Goal: Download file/media

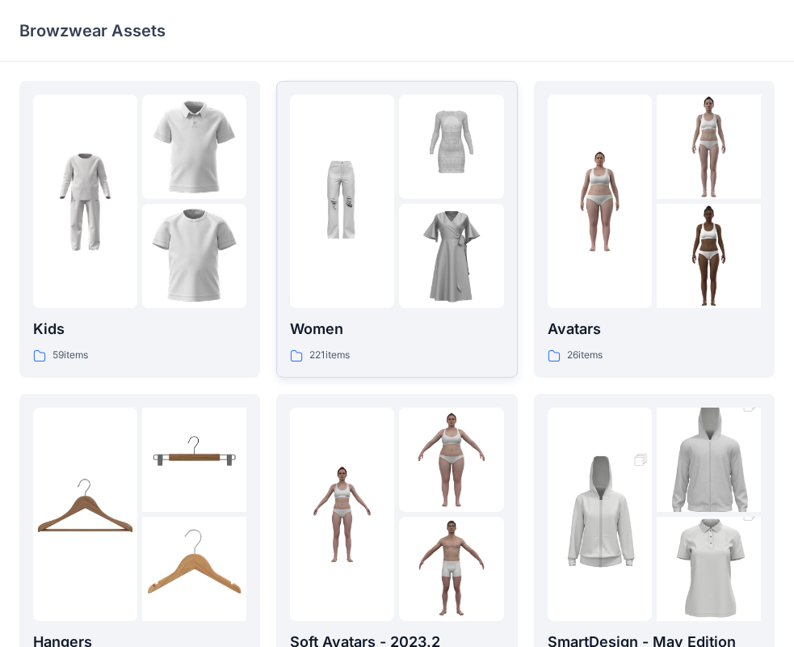
click at [350, 194] on img at bounding box center [342, 202] width 104 height 104
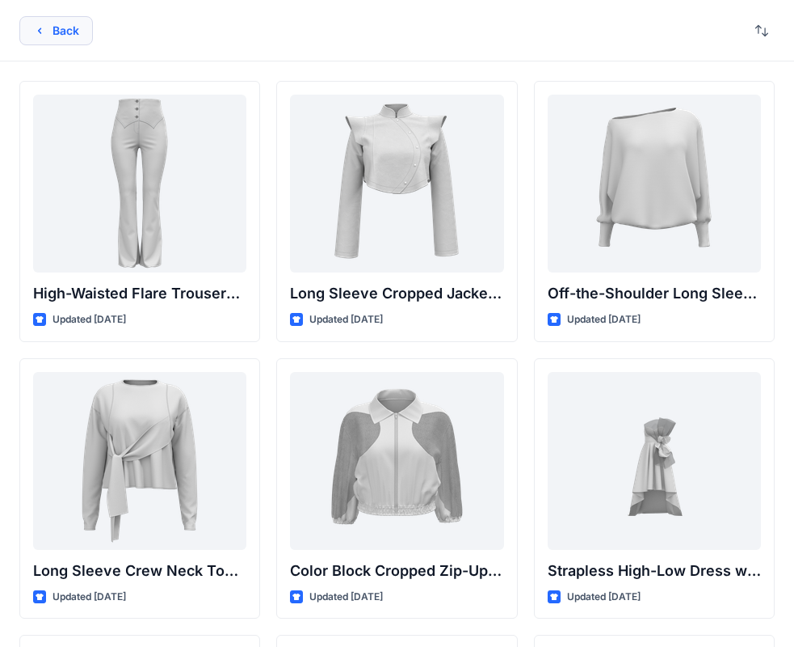
click at [57, 37] on button "Back" at bounding box center [56, 30] width 74 height 29
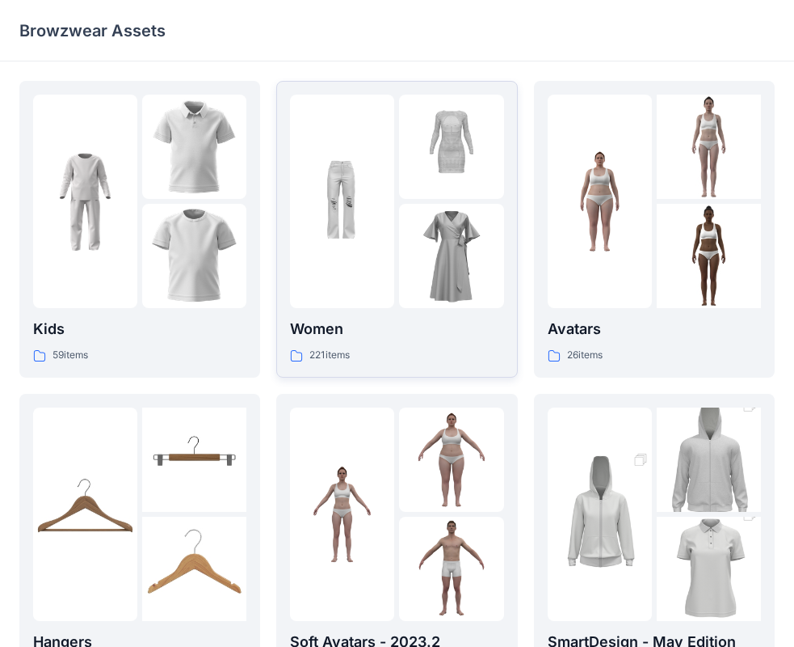
click at [428, 220] on img at bounding box center [451, 256] width 104 height 104
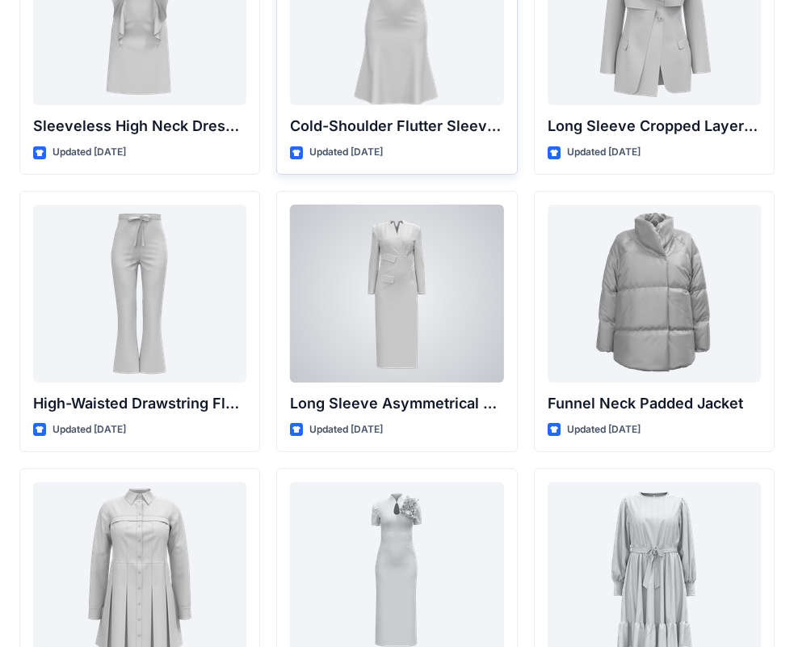
scroll to position [5819, 0]
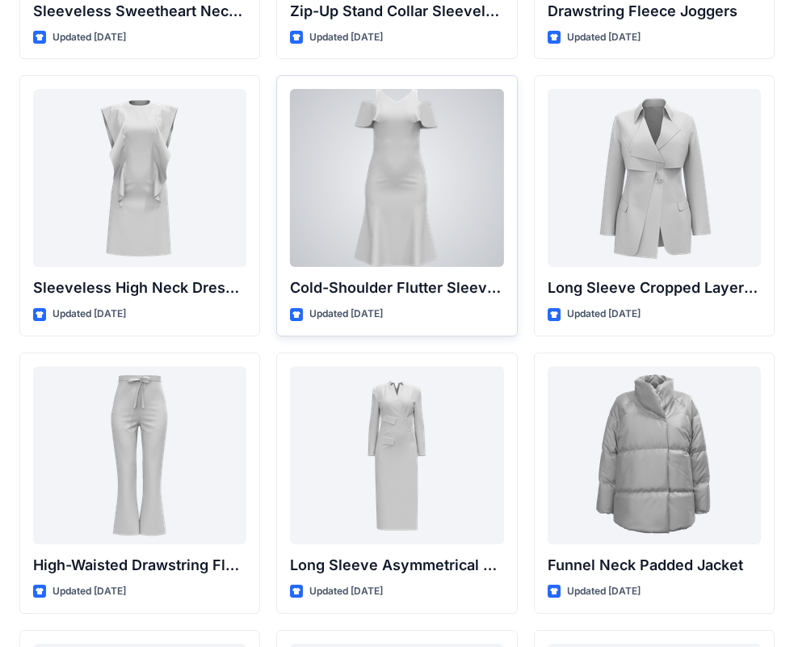
click at [437, 166] on div at bounding box center [396, 178] width 213 height 178
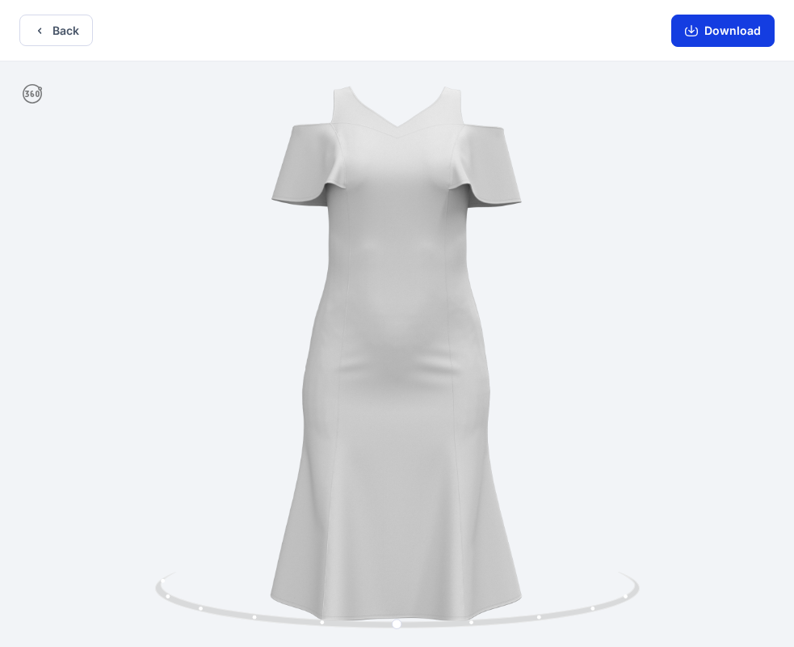
drag, startPoint x: 735, startPoint y: 33, endPoint x: 729, endPoint y: 41, distance: 10.3
click at [733, 37] on button "Download" at bounding box center [723, 31] width 103 height 32
drag, startPoint x: 706, startPoint y: 36, endPoint x: 712, endPoint y: 23, distance: 13.4
click at [710, 23] on button "Download" at bounding box center [723, 31] width 103 height 32
